Goal: Information Seeking & Learning: Check status

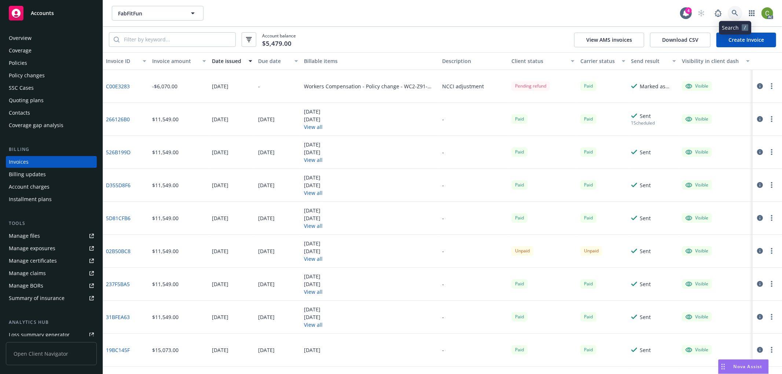
click at [738, 12] on link at bounding box center [735, 13] width 15 height 15
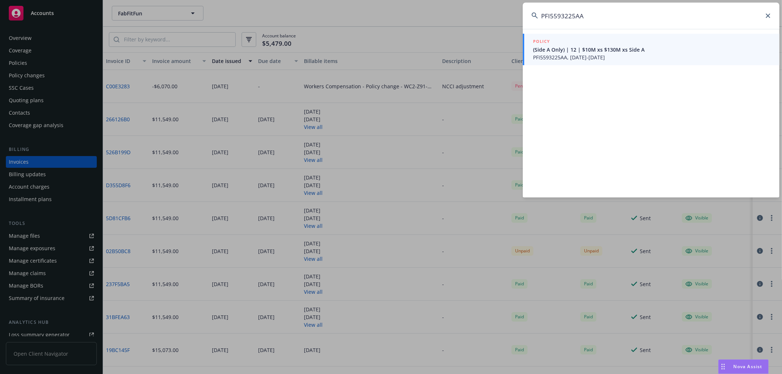
type input "PFI5593225AA"
click at [572, 54] on span "PFI5593225AA, [DATE]-[DATE]" at bounding box center [652, 58] width 238 height 8
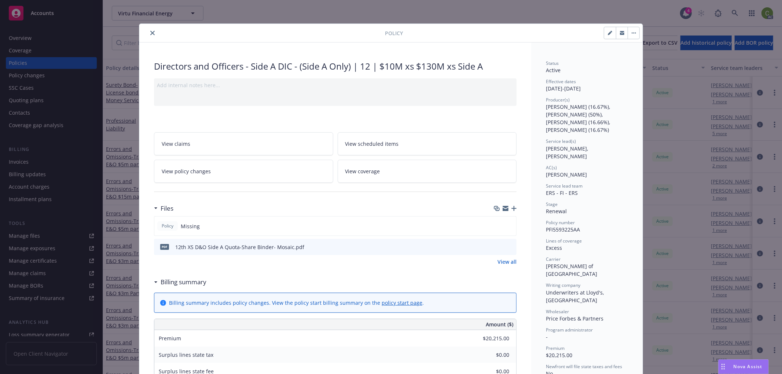
drag, startPoint x: 534, startPoint y: 31, endPoint x: 564, endPoint y: 64, distance: 44.1
click at [534, 30] on div at bounding box center [521, 33] width 237 height 12
drag, startPoint x: 149, startPoint y: 34, endPoint x: 536, endPoint y: 39, distance: 387.2
click at [150, 33] on icon "close" at bounding box center [152, 33] width 4 height 4
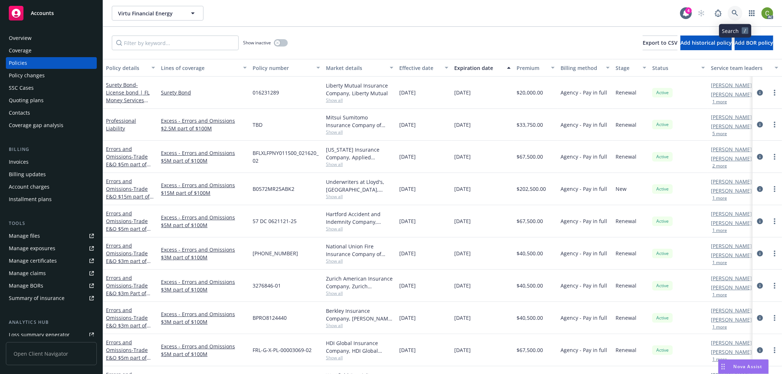
click at [736, 14] on icon at bounding box center [735, 13] width 7 height 7
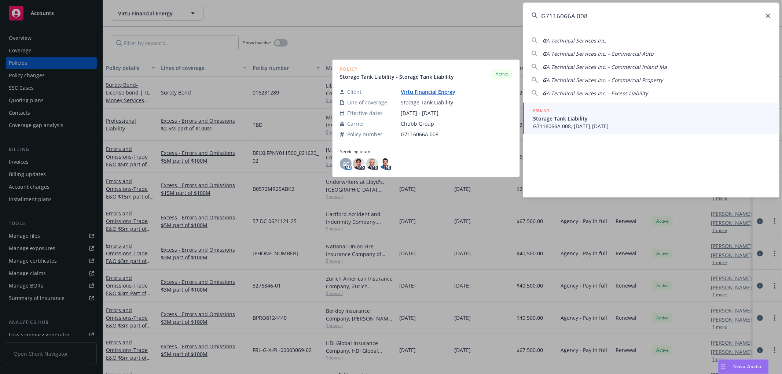
type input "G7116066A 008"
click at [565, 119] on span "Storage Tank Liability" at bounding box center [652, 119] width 238 height 8
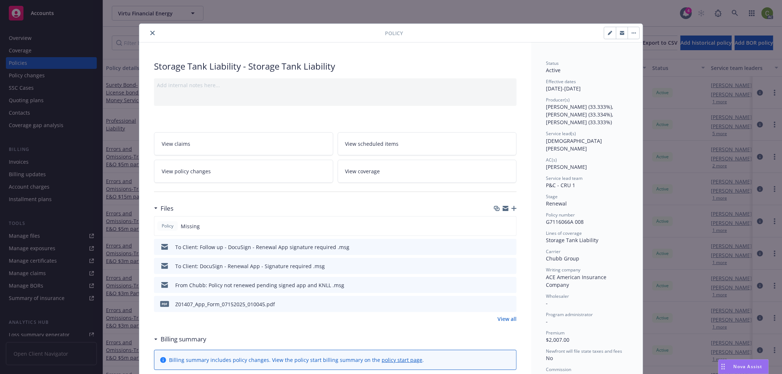
drag, startPoint x: 150, startPoint y: 33, endPoint x: 451, endPoint y: 37, distance: 300.7
click at [150, 32] on icon "close" at bounding box center [152, 33] width 4 height 4
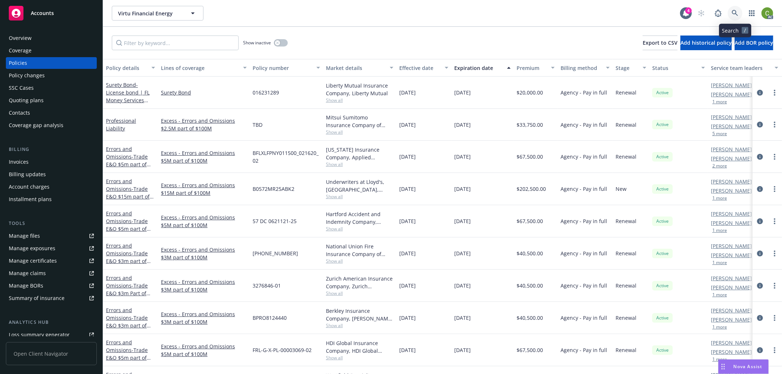
click at [736, 14] on icon at bounding box center [735, 13] width 6 height 6
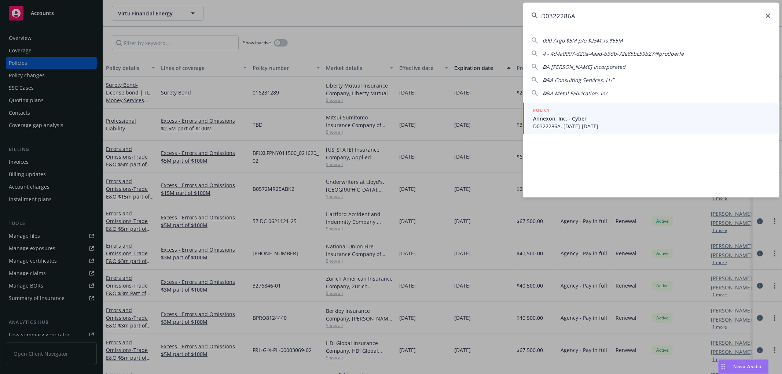
type input "D0322286A"
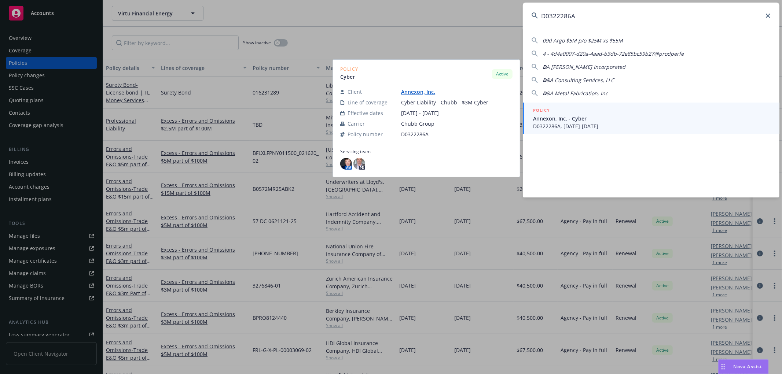
click at [597, 120] on span "Annexon, Inc. - Cyber" at bounding box center [652, 119] width 238 height 8
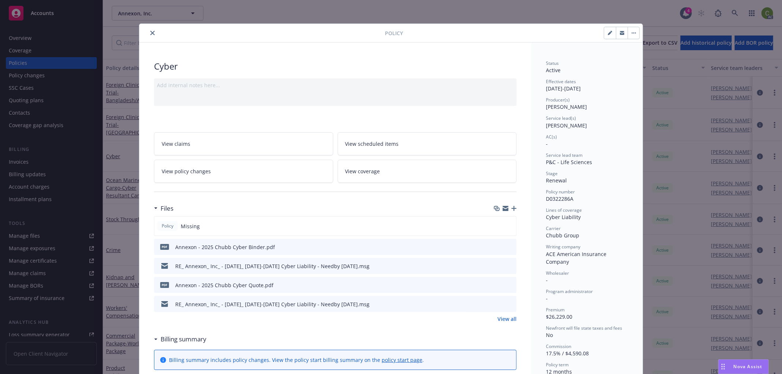
drag, startPoint x: 146, startPoint y: 32, endPoint x: 167, endPoint y: 195, distance: 164.9
click at [148, 32] on button "close" at bounding box center [152, 33] width 9 height 9
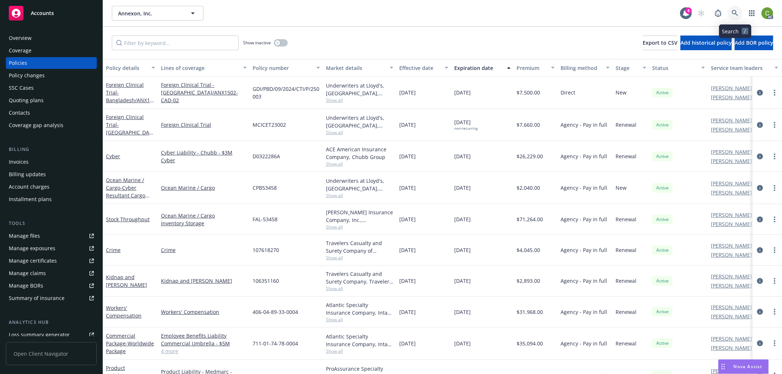
click at [738, 14] on icon at bounding box center [735, 13] width 7 height 7
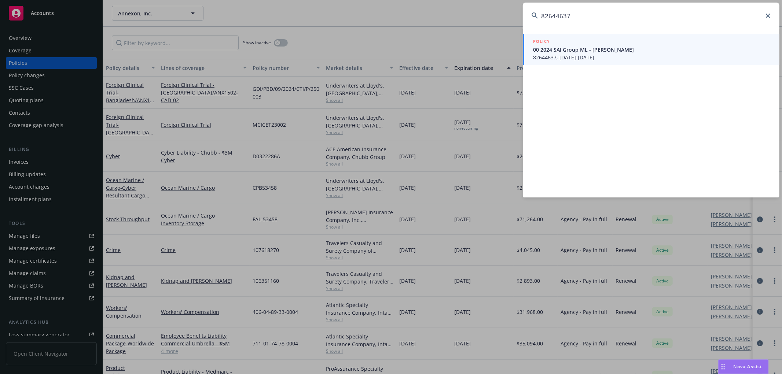
type input "82644637"
click at [576, 49] on span "00 2024 SAI Group ML - [PERSON_NAME]" at bounding box center [652, 50] width 238 height 8
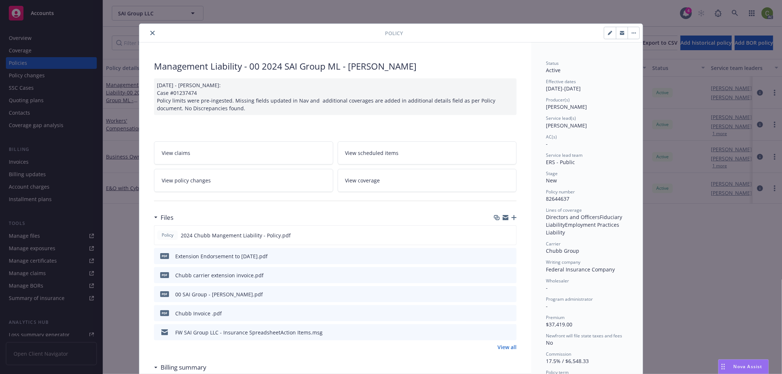
click at [213, 186] on link "View policy changes" at bounding box center [243, 180] width 179 height 23
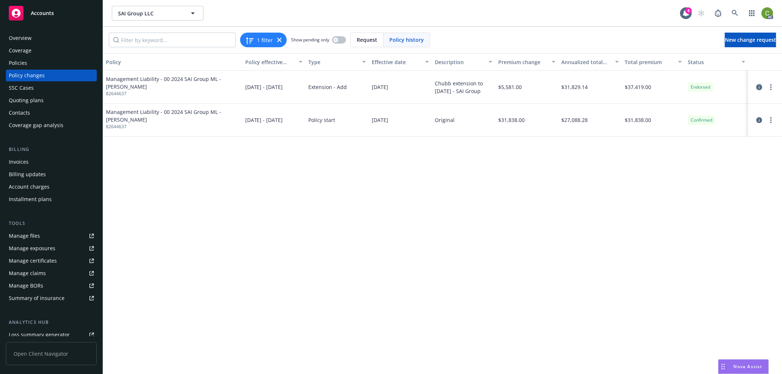
click at [760, 86] on icon "circleInformation" at bounding box center [759, 87] width 6 height 6
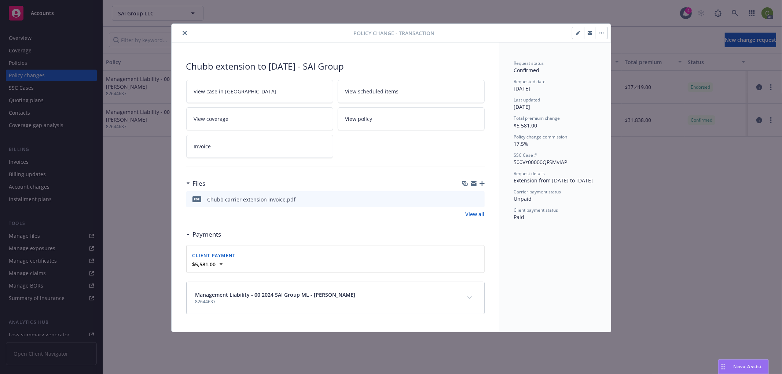
click at [466, 198] on icon "download file" at bounding box center [465, 198] width 5 height 4
